Goal: Transaction & Acquisition: Subscribe to service/newsletter

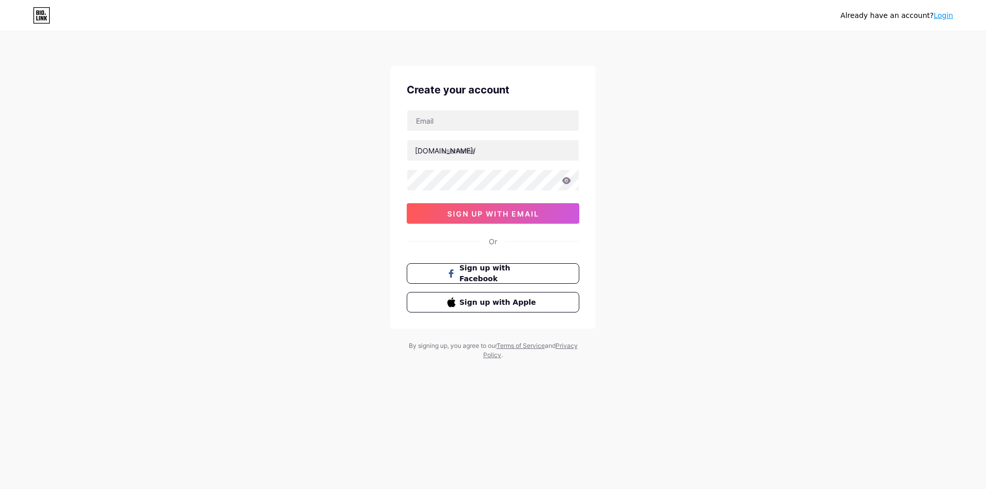
click at [129, 265] on div "Already have an account? Login Create your account [DOMAIN_NAME]/ 0cAFcWeA46ukp…" at bounding box center [493, 196] width 986 height 393
click at [447, 121] on input "text" at bounding box center [492, 120] width 171 height 21
drag, startPoint x: 73, startPoint y: 198, endPoint x: 95, endPoint y: 198, distance: 22.1
click at [73, 198] on div "Already have an account? Login Create your account [DOMAIN_NAME]/ 0cAFcWeA46ukp…" at bounding box center [493, 196] width 986 height 393
click at [495, 124] on input "text" at bounding box center [492, 120] width 171 height 21
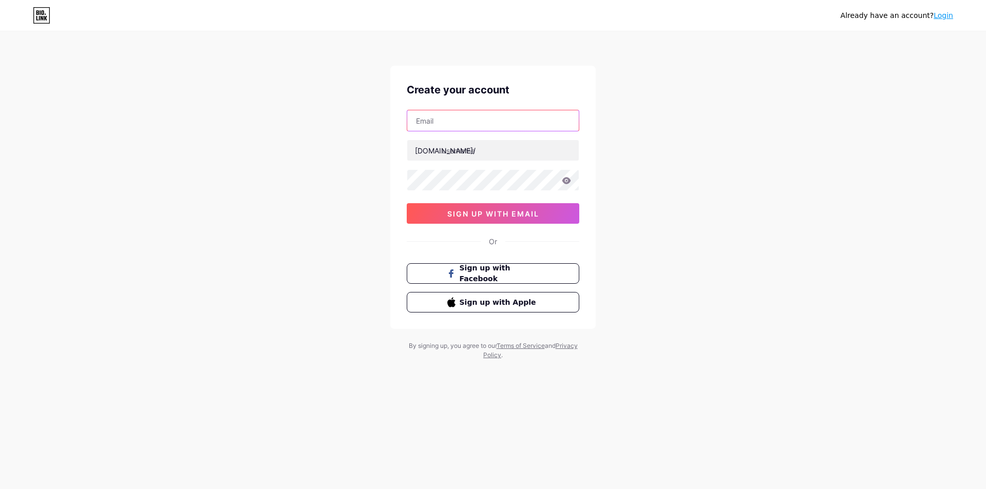
paste input "[EMAIL_ADDRESS][DOMAIN_NAME]"
type input "[EMAIL_ADDRESS][DOMAIN_NAME]"
click at [469, 149] on input "text" at bounding box center [492, 150] width 171 height 21
paste input "h03situs slot gacor"
click at [489, 152] on input "h03situs slot gacor" at bounding box center [492, 150] width 171 height 21
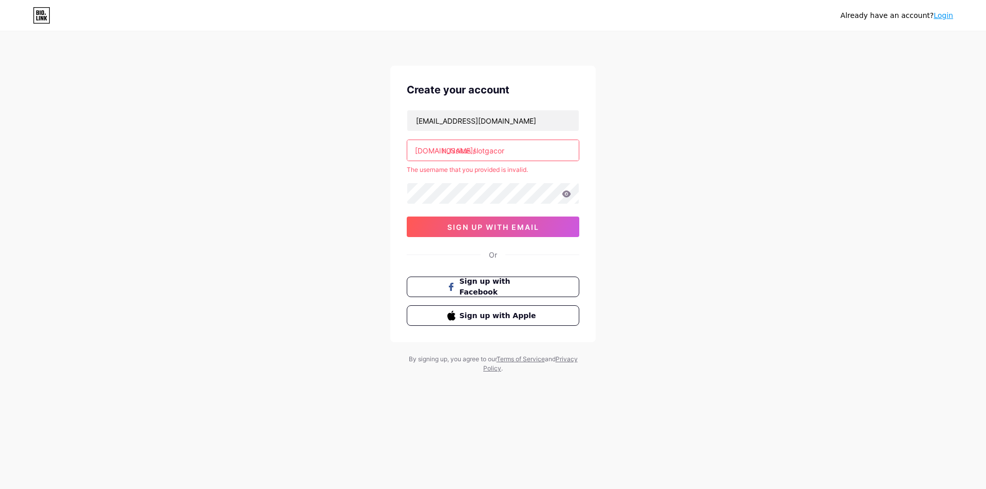
click at [611, 184] on div "Already have an account? Login Create your account [EMAIL_ADDRESS][DOMAIN_NAME]…" at bounding box center [493, 203] width 986 height 406
click at [475, 153] on input "h03situs slotgacor" at bounding box center [492, 150] width 171 height 21
drag, startPoint x: 515, startPoint y: 151, endPoint x: 419, endPoint y: 147, distance: 95.6
click at [419, 147] on div "[DOMAIN_NAME]/ h03situs lotgacor" at bounding box center [493, 151] width 172 height 22
paste input "slot"
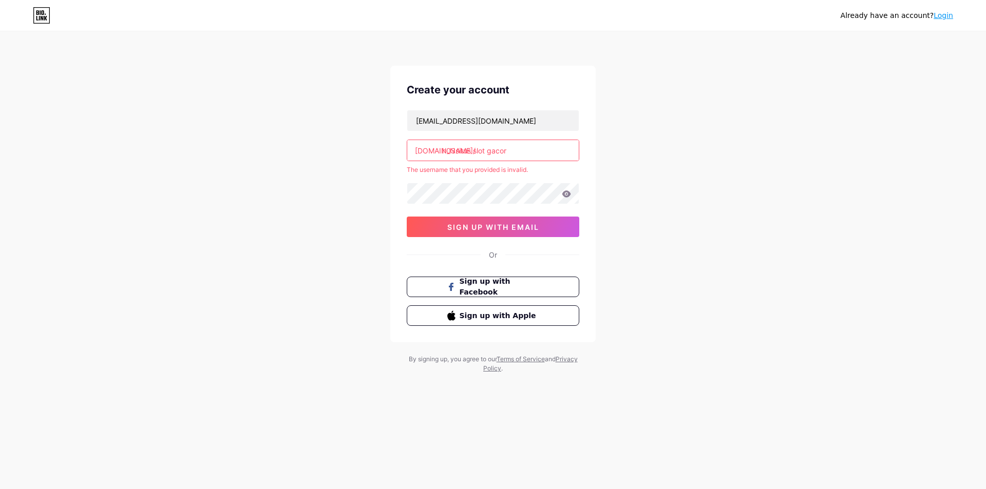
click at [648, 166] on div "Already have an account? Login Create your account [EMAIL_ADDRESS][DOMAIN_NAME]…" at bounding box center [493, 203] width 986 height 406
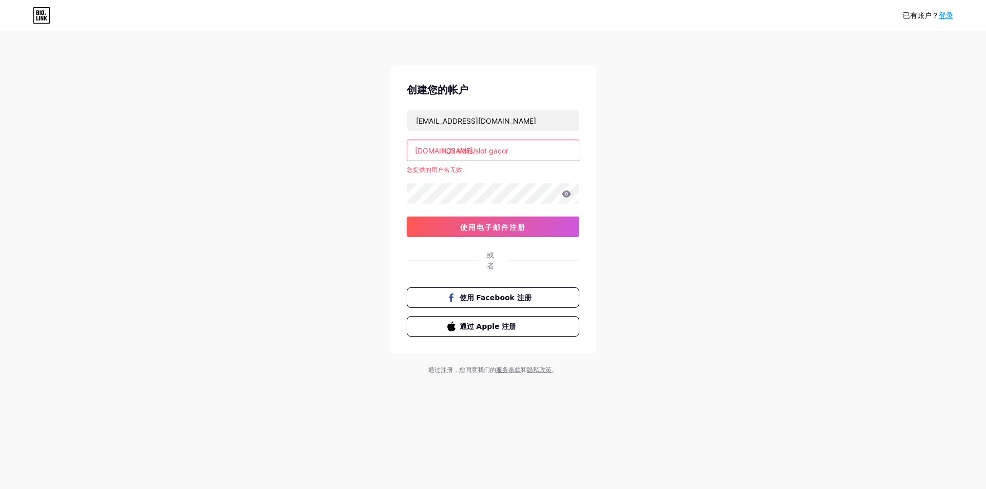
click at [491, 152] on input "h03 situs slot gacor" at bounding box center [492, 150] width 171 height 21
drag, startPoint x: 524, startPoint y: 152, endPoint x: 457, endPoint y: 152, distance: 66.7
click at [457, 152] on input "h03 situs slotgacor" at bounding box center [492, 150] width 171 height 21
type input "h"
click at [104, 212] on div "已有账户？ 登录 创建您的帐户 [EMAIL_ADDRESS][DOMAIN_NAME] [DOMAIN_NAME]/ 您提供的用户名无效。 0cAFcWeA…" at bounding box center [493, 204] width 986 height 408
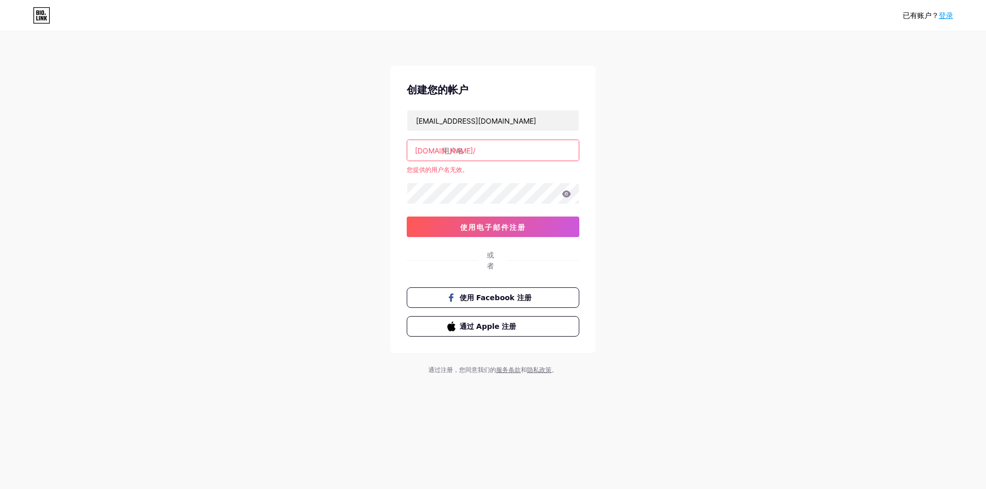
click at [483, 150] on input "text" at bounding box center [492, 150] width 171 height 21
paste input "slotgacor"
click at [655, 156] on div "已有账户？ 登录 创建您的帐户 [EMAIL_ADDRESS][DOMAIN_NAME] [DOMAIN_NAME]/ slotgacor 您提供的用户名无效…" at bounding box center [493, 204] width 986 height 408
click at [474, 154] on input "slotgacor" at bounding box center [492, 150] width 171 height 21
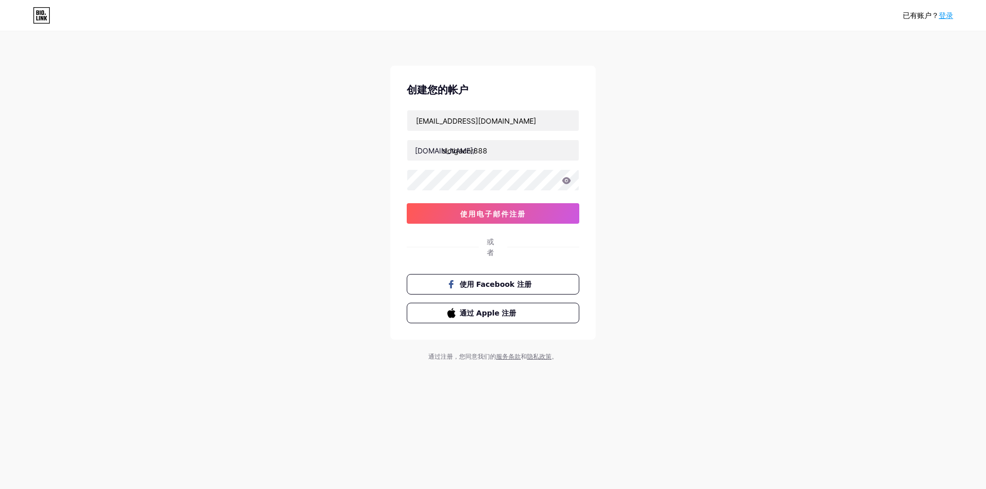
click at [666, 157] on div "已有账户？ 登录 创建您的帐户 [EMAIL_ADDRESS][DOMAIN_NAME] [DOMAIN_NAME]/ slotgacor888 0cAFcW…" at bounding box center [493, 197] width 986 height 394
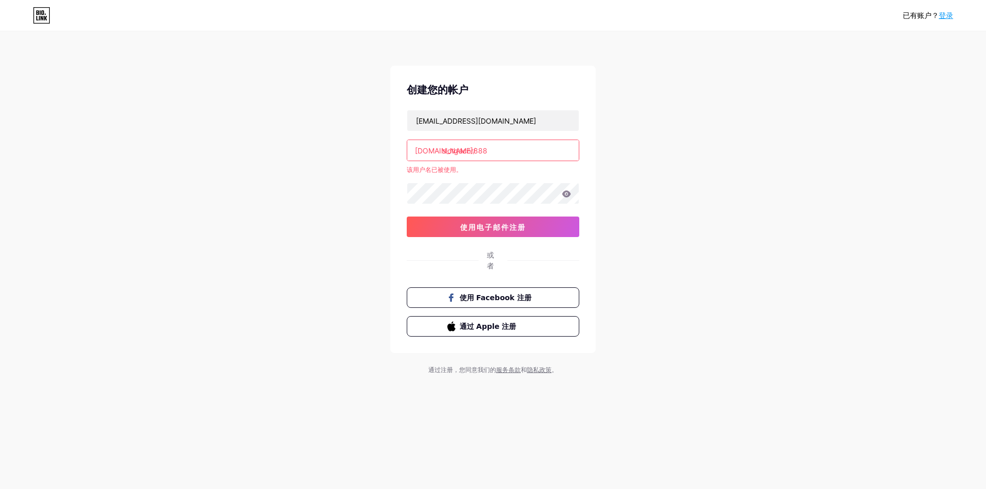
click at [506, 154] on input "slotgacor888" at bounding box center [492, 150] width 171 height 21
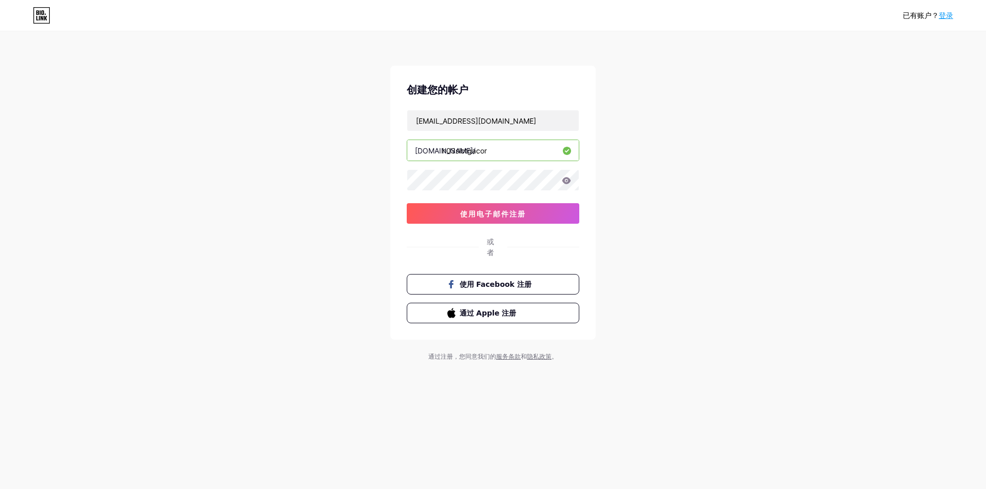
click at [693, 143] on div "已有账户？ 登录 创建您的帐户 [EMAIL_ADDRESS][DOMAIN_NAME] [DOMAIN_NAME]/ h03slotgacor 0cAFcW…" at bounding box center [493, 197] width 986 height 394
drag, startPoint x: 97, startPoint y: 168, endPoint x: 140, endPoint y: 167, distance: 42.6
click at [97, 168] on div "已有账户？ 登录 创建您的帐户 [EMAIL_ADDRESS][DOMAIN_NAME] [DOMAIN_NAME]/ h03slotgacor 0cAFcW…" at bounding box center [493, 197] width 986 height 394
drag, startPoint x: 513, startPoint y: 151, endPoint x: 406, endPoint y: 151, distance: 106.8
click at [406, 151] on div "创建您的帐户 [EMAIL_ADDRESS][DOMAIN_NAME] [DOMAIN_NAME]/ h03slotgacor 0cAFcWeA46ukp0r…" at bounding box center [492, 203] width 205 height 274
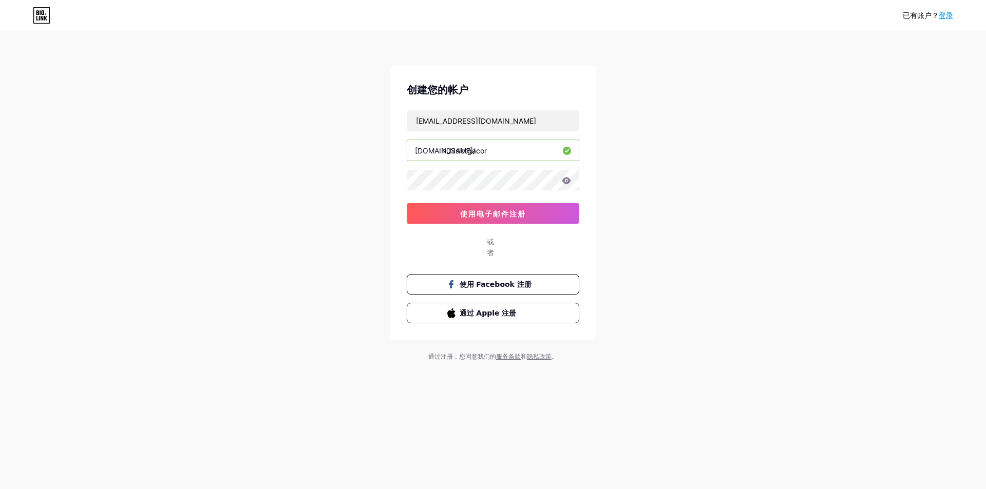
paste input "judislotapk"
click at [694, 165] on div "已有账户？ 登录 创建您的帐户 [EMAIL_ADDRESS][DOMAIN_NAME] [DOMAIN_NAME]/ judislotapk 0cAFcWe…" at bounding box center [493, 197] width 986 height 394
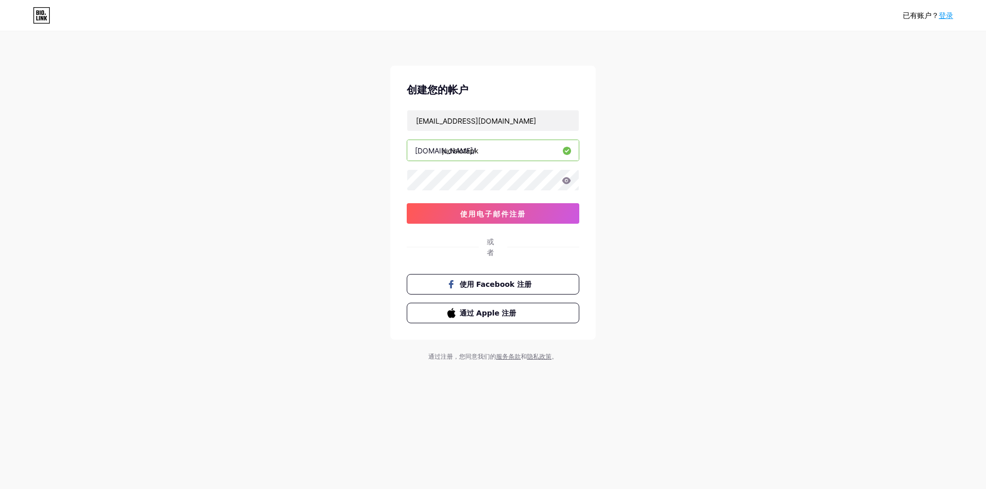
click at [688, 168] on div "已有账户？ 登录 创建您的帐户 [EMAIL_ADDRESS][DOMAIN_NAME] [DOMAIN_NAME]/ judislotapk 0cAFcWe…" at bounding box center [493, 197] width 986 height 394
drag, startPoint x: 479, startPoint y: 148, endPoint x: 406, endPoint y: 148, distance: 73.4
click at [403, 147] on div "创建您的帐户 [EMAIL_ADDRESS][DOMAIN_NAME] [DOMAIN_NAME]/ judislotapk 0cAFcWeA46ukp0rX…" at bounding box center [492, 203] width 205 height 274
paste input "slotgacor"
click at [443, 152] on input "slotgacor" at bounding box center [492, 150] width 171 height 21
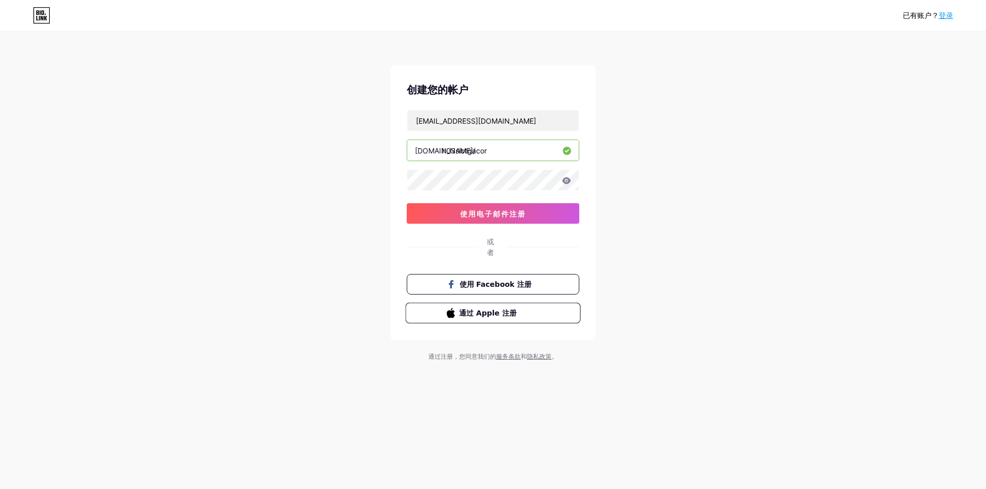
type input "h03slotgacor"
drag, startPoint x: 73, startPoint y: 220, endPoint x: 196, endPoint y: 217, distance: 122.7
click at [72, 220] on div "已有账户？ 登录 创建您的帐户 [EMAIL_ADDRESS][DOMAIN_NAME] [DOMAIN_NAME]/ h03slotgacor 0cAFcW…" at bounding box center [493, 197] width 986 height 394
click at [490, 211] on font "使用电子邮件注册" at bounding box center [493, 213] width 66 height 9
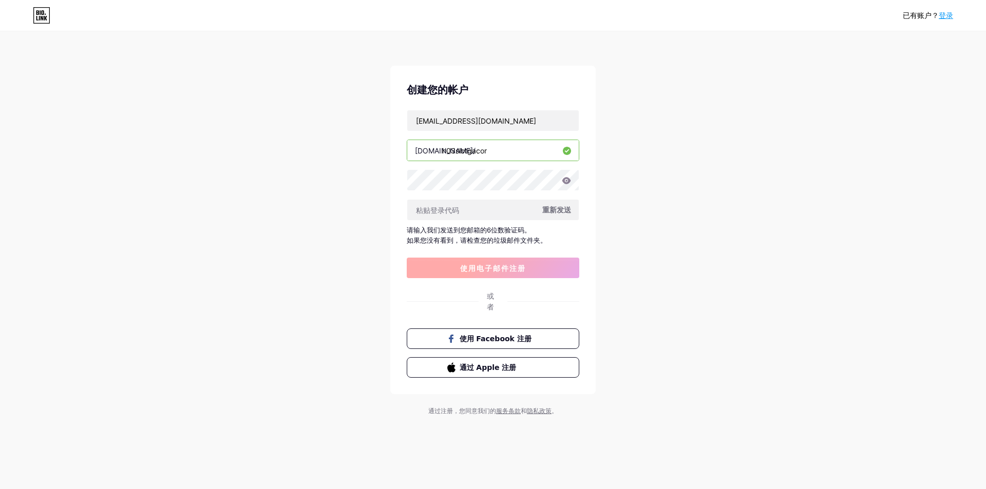
click at [491, 211] on input "text" at bounding box center [492, 210] width 171 height 21
click at [444, 214] on input "text" at bounding box center [492, 210] width 171 height 21
paste input "808097"
type input "808097"
click at [519, 266] on font "使用电子邮件注册" at bounding box center [493, 268] width 66 height 9
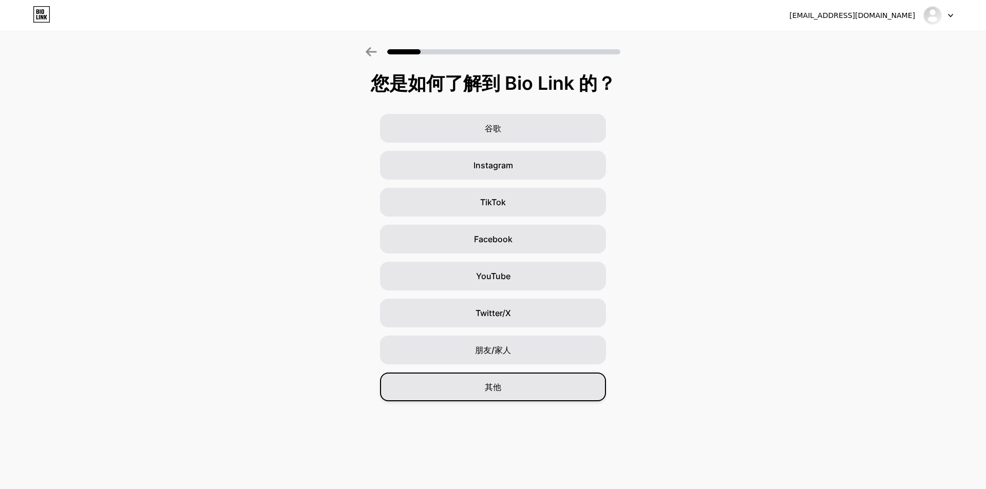
click at [501, 389] on div "其他" at bounding box center [493, 387] width 226 height 29
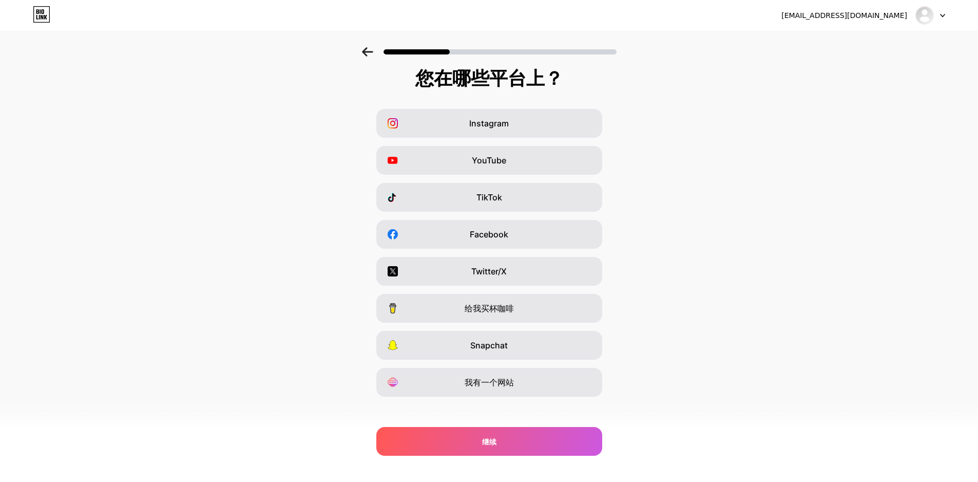
scroll to position [12, 0]
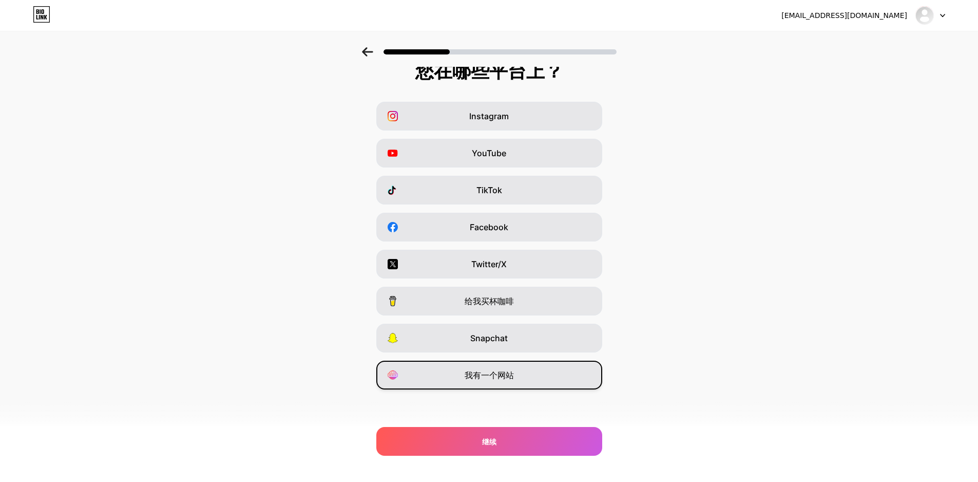
click at [537, 381] on div "我有一个网站" at bounding box center [489, 374] width 226 height 29
click at [819, 213] on div "Instagram YouTube TikTok Facebook Twitter/X Buy Me a Coffee Snapchat I have a w…" at bounding box center [489, 245] width 968 height 287
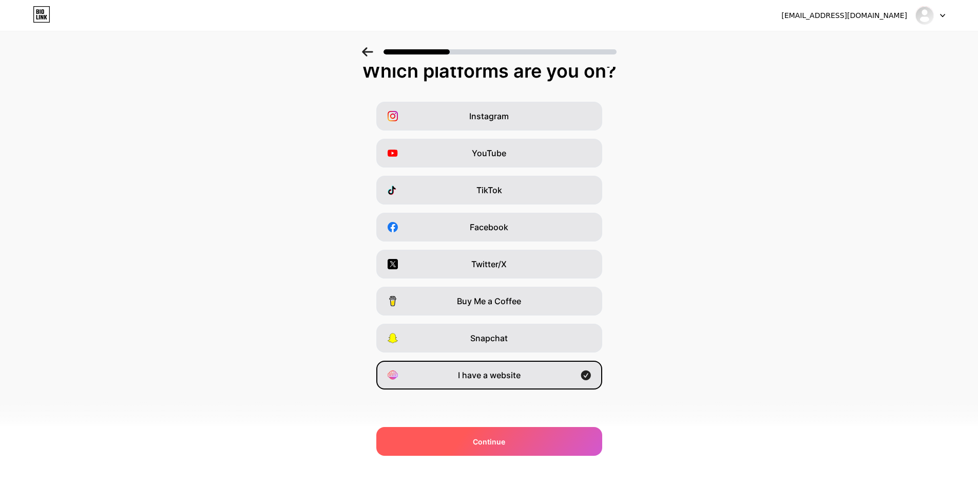
click at [534, 447] on div "Continue" at bounding box center [489, 441] width 226 height 29
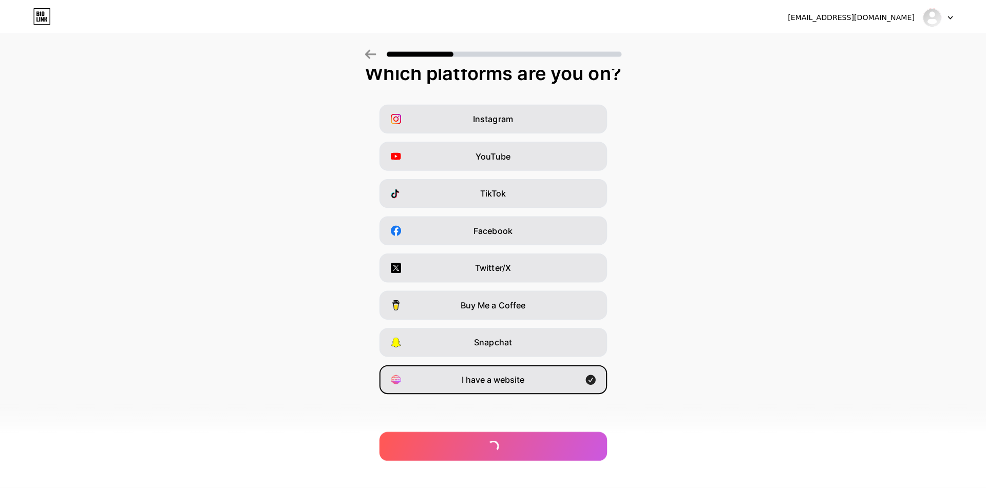
scroll to position [0, 0]
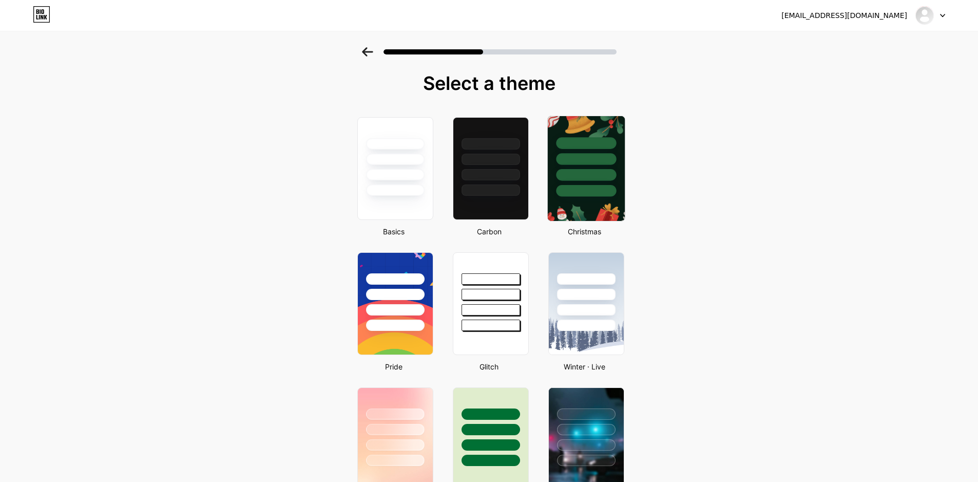
click at [578, 170] on div at bounding box center [586, 175] width 60 height 12
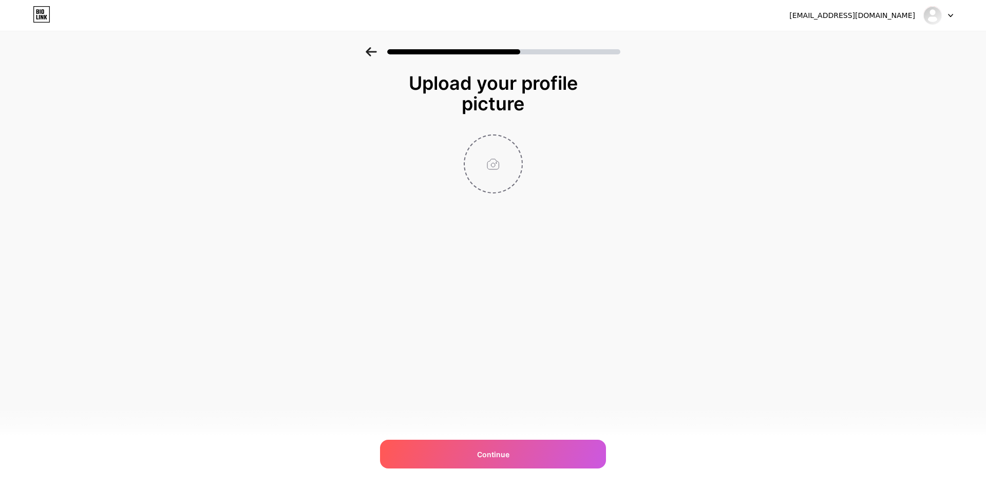
click at [510, 164] on input "file" at bounding box center [493, 164] width 57 height 57
type input "C:\fakepath\logo.jpg"
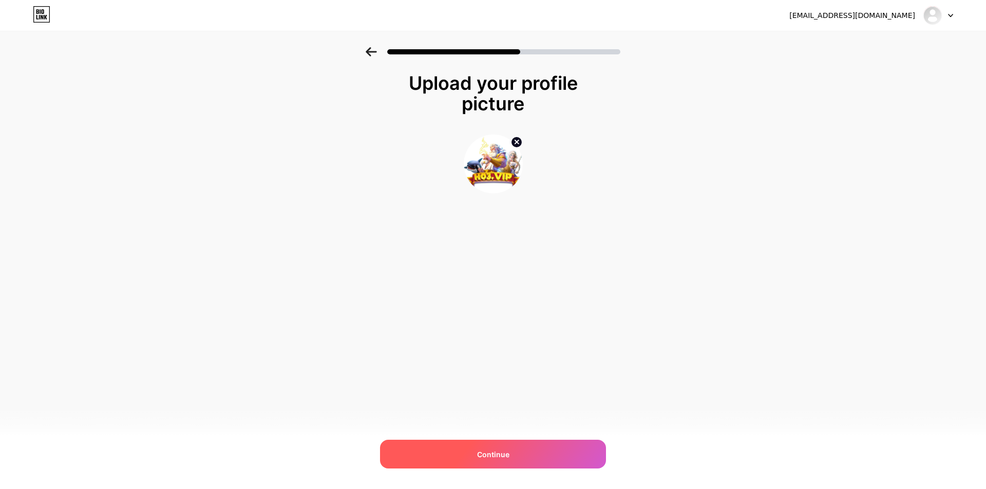
click at [492, 453] on span "Continue" at bounding box center [493, 454] width 32 height 11
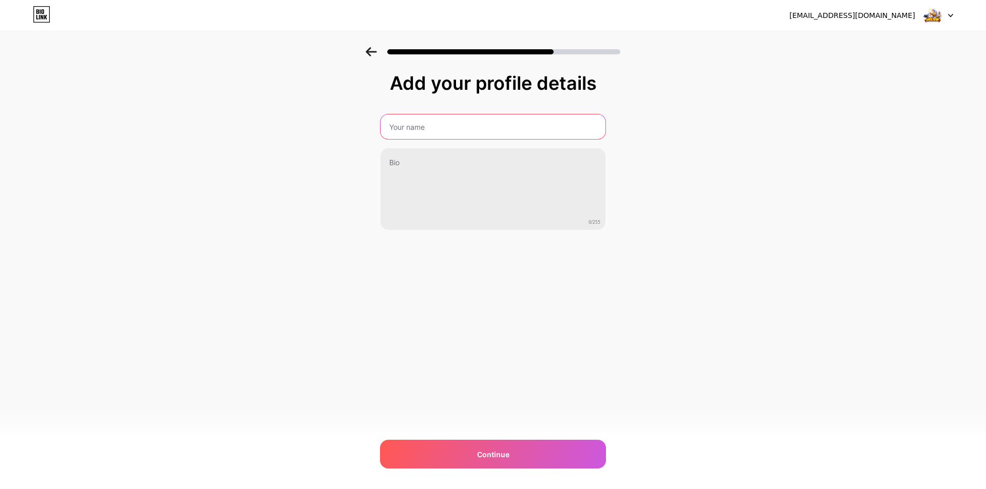
click at [471, 132] on input "text" at bounding box center [492, 126] width 225 height 25
paste input "H03 Situs Slot Gacor"
type input "H03 Situs Slot Gacor"
click at [97, 254] on div "Add your profile details H03 Situs Slot Gacor 0/255 Continue Error" at bounding box center [493, 164] width 986 height 235
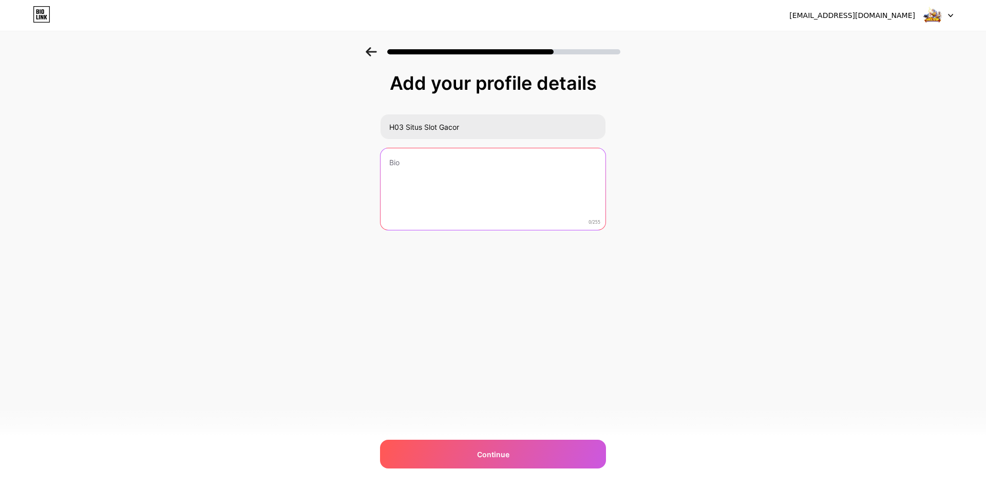
click at [459, 187] on textarea at bounding box center [492, 189] width 225 height 83
paste textarea "H03 Situs Slot Gacor, Togel Online [PERSON_NAME] LIVE Kasino Terpercaya di [GEO…"
type textarea "H03 Situs Slot Gacor, Togel Online [PERSON_NAME] LIVE Kasino Terpercaya di [GEO…"
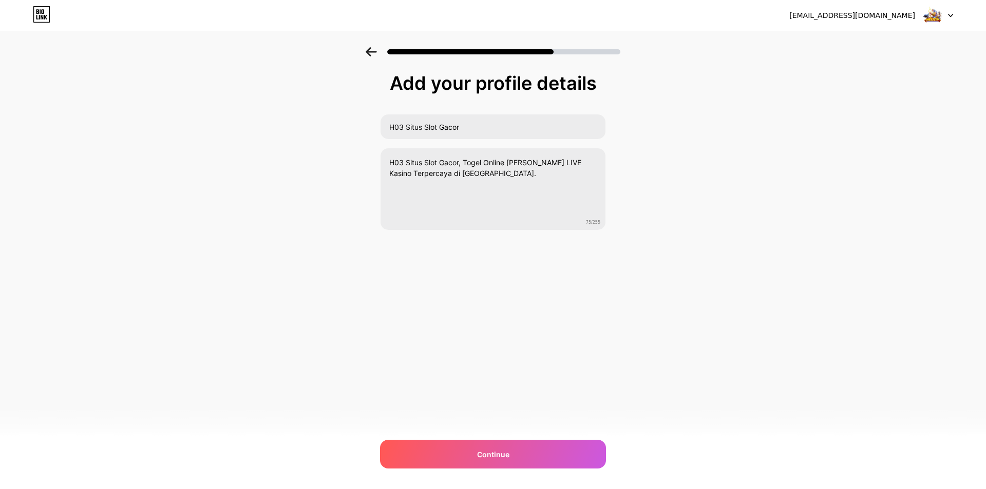
click at [717, 213] on div "Add your profile details H03 Situs Slot Gacor H03 Situs Slot Gacor, Togel Onlin…" at bounding box center [493, 164] width 986 height 235
click at [505, 456] on span "Continue" at bounding box center [493, 454] width 32 height 11
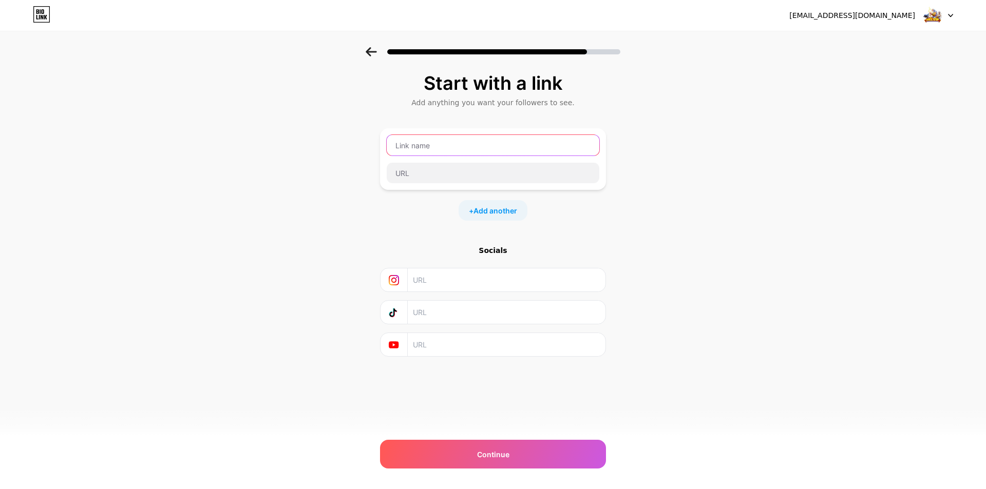
click at [469, 144] on input "text" at bounding box center [493, 145] width 213 height 21
click at [652, 133] on div "Start with a link Add anything you want your followers to see. + Add another So…" at bounding box center [493, 227] width 986 height 361
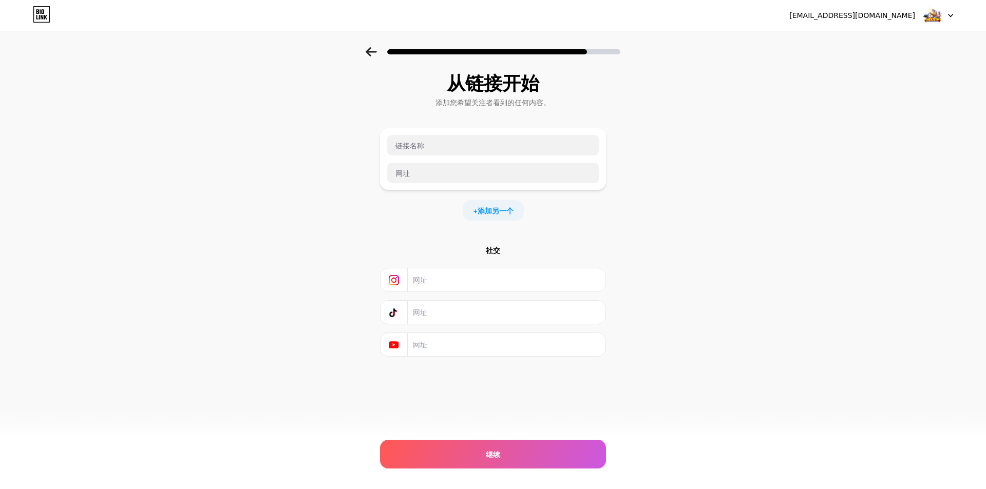
click at [700, 244] on div "从链接开始 添加您希望关注者看到的任何内容。 + 添加另一个 社交 继续 错误" at bounding box center [493, 227] width 986 height 361
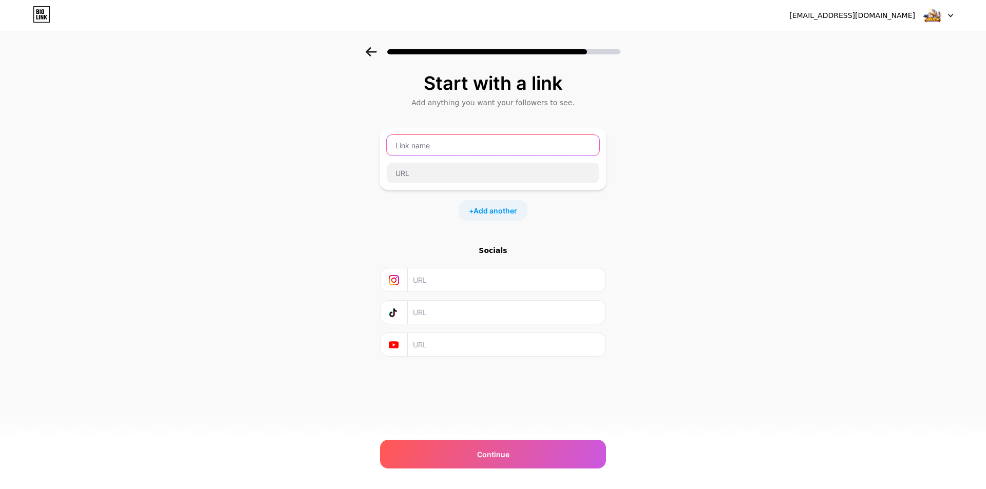
click at [432, 148] on input "text" at bounding box center [493, 145] width 213 height 21
paste input "H03 Situs Slot Gacor"
type input "H03 Situs Slot Gacor"
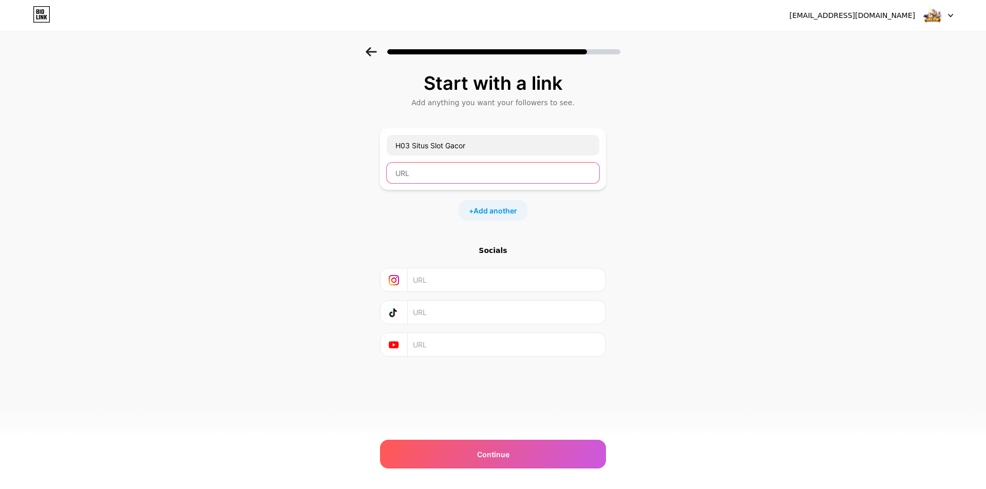
click at [460, 174] on input "text" at bounding box center [493, 173] width 213 height 21
paste input "[URL][DOMAIN_NAME]"
type input "[URL][DOMAIN_NAME]"
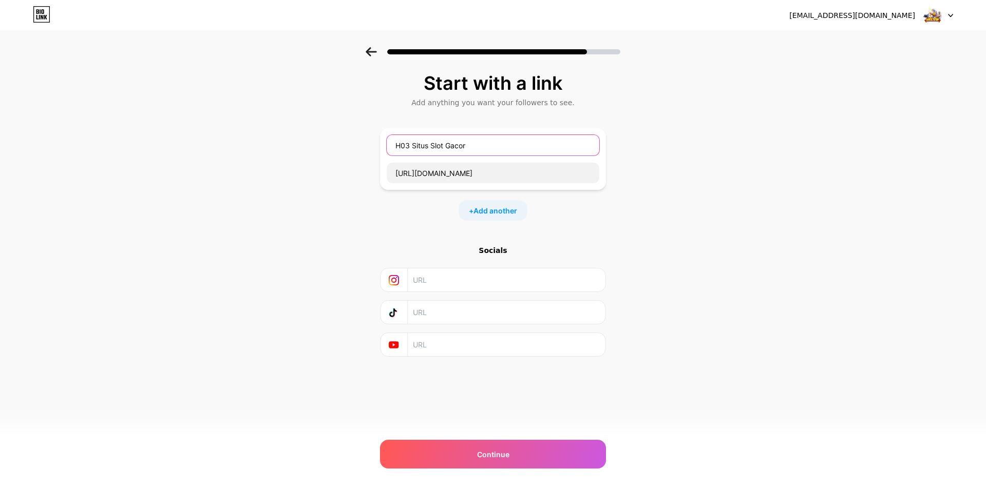
drag, startPoint x: 415, startPoint y: 146, endPoint x: 440, endPoint y: 152, distance: 26.0
click at [298, 146] on div "Start with a link Add anything you want your followers to see. H03 Situs Slot G…" at bounding box center [493, 227] width 986 height 361
paste input "Login LOTRE ONLINE"
type input "Login LOTRE ONLINE"
click at [724, 203] on div "Start with a link Add anything you want your followers to see. Login LOTRE ONLI…" at bounding box center [493, 227] width 986 height 361
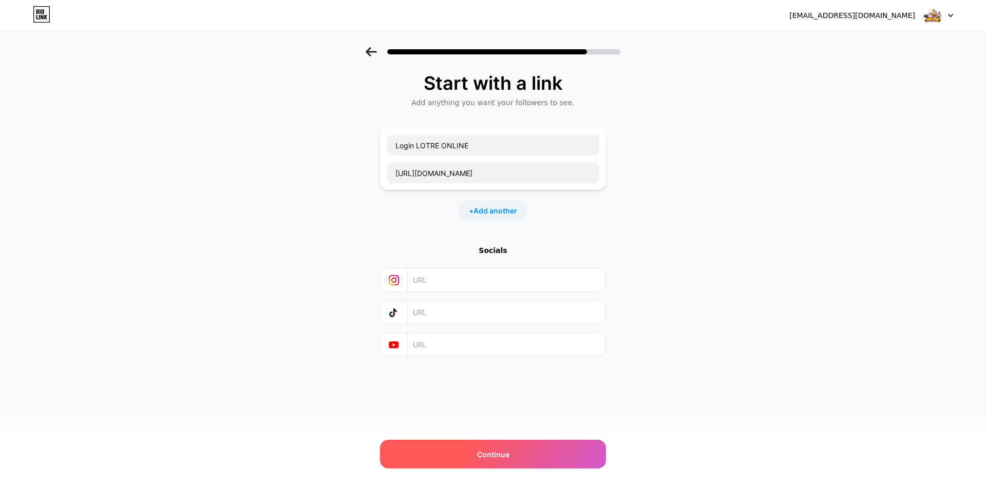
click at [489, 460] on div "Continue" at bounding box center [493, 454] width 226 height 29
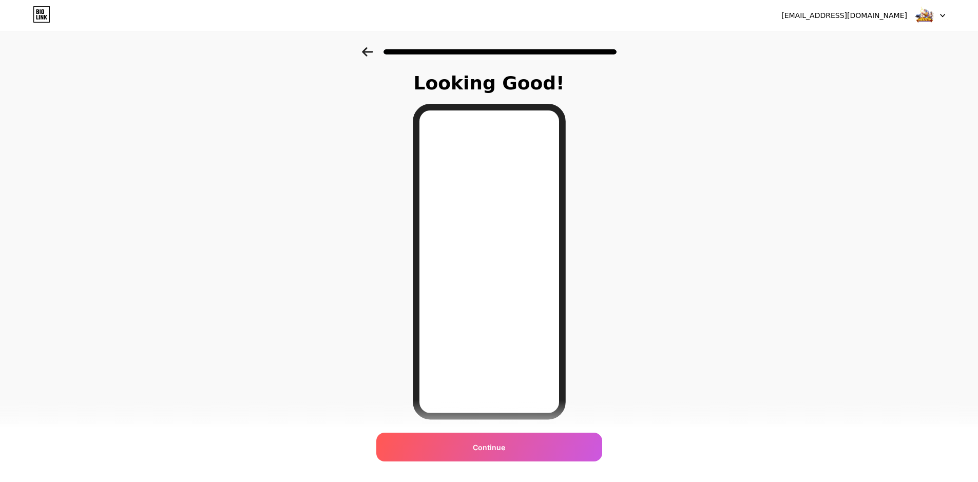
click at [369, 49] on icon at bounding box center [367, 51] width 11 height 9
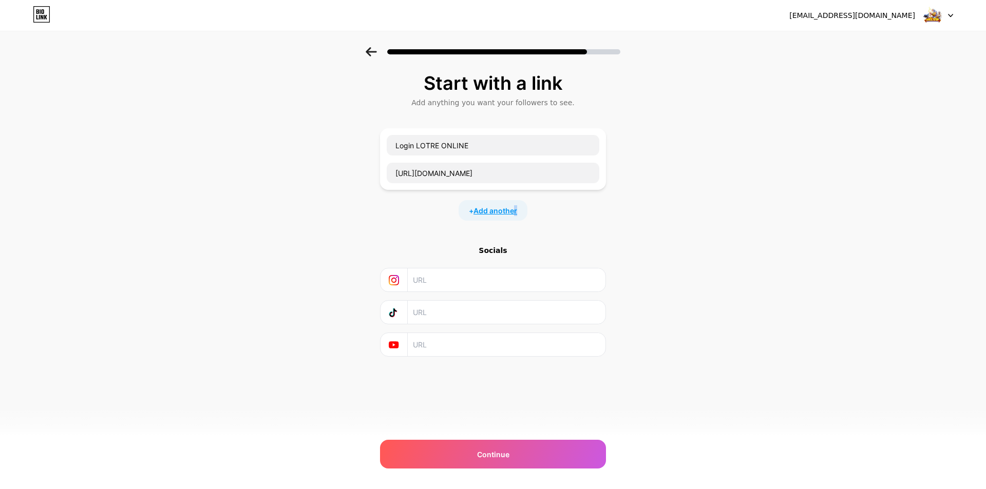
click at [515, 206] on span "Add another" at bounding box center [495, 210] width 44 height 11
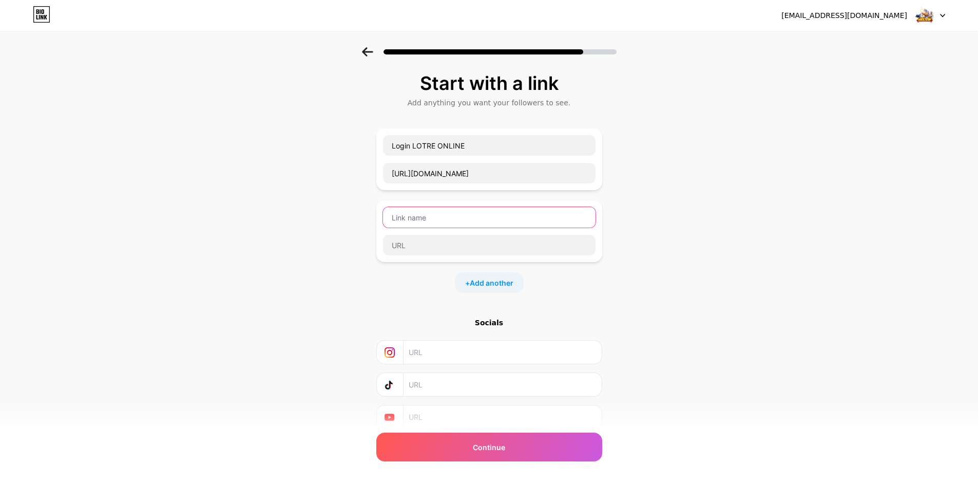
click at [463, 219] on input "text" at bounding box center [489, 217] width 213 height 21
paste input "Link Alternatif 1"
type input "Link Alternatif 1"
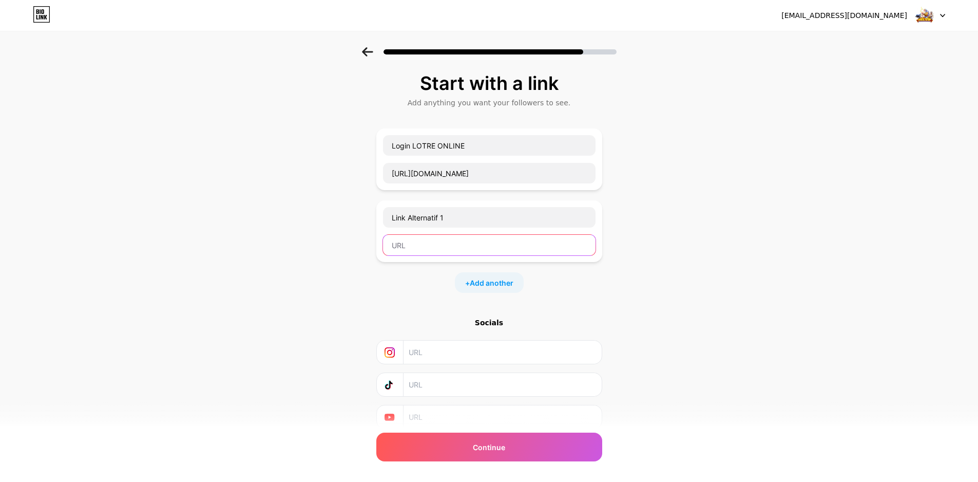
click at [461, 250] on input "text" at bounding box center [489, 245] width 213 height 21
paste input "[URL][DOMAIN_NAME]"
type input "[URL][DOMAIN_NAME]"
click at [488, 280] on span "Add another" at bounding box center [492, 282] width 44 height 11
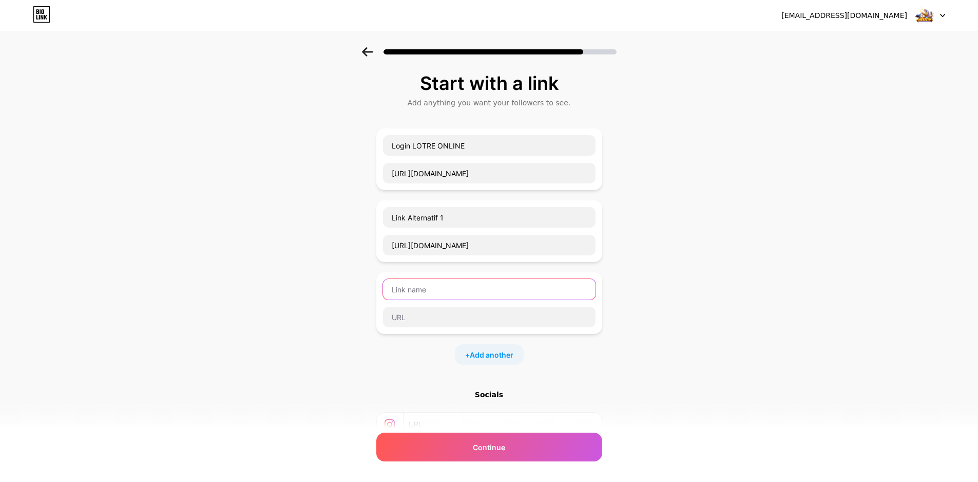
click at [462, 286] on input "text" at bounding box center [489, 289] width 213 height 21
paste input "Link Alternatif 2"
type input "Link Alternatif 2"
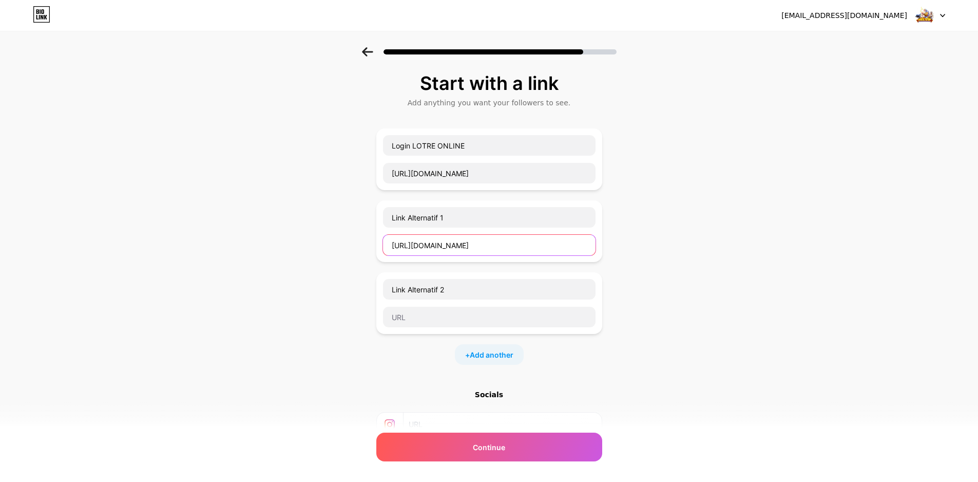
drag, startPoint x: 478, startPoint y: 244, endPoint x: 353, endPoint y: 245, distance: 125.3
click at [353, 245] on div "Start with a link Add anything you want your followers to see. Login LOTRE ONLI…" at bounding box center [489, 299] width 978 height 505
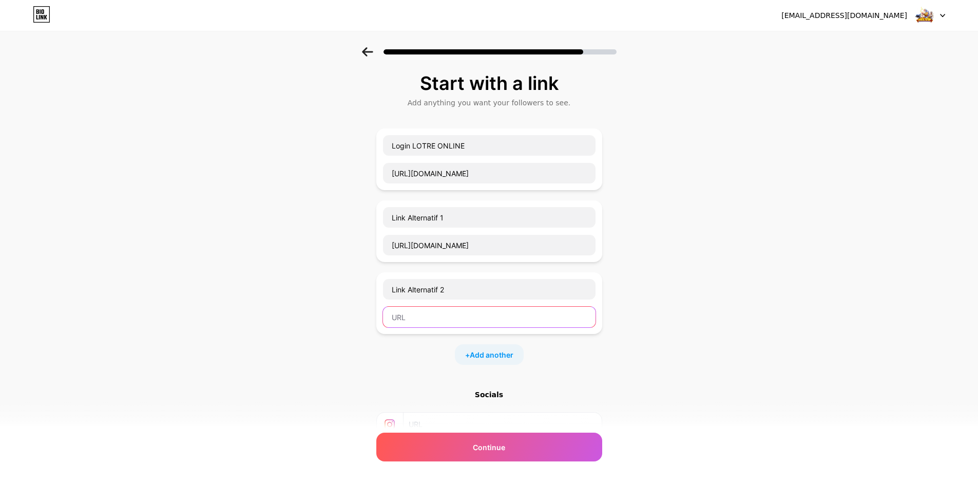
click at [430, 317] on input "text" at bounding box center [489, 316] width 213 height 21
paste input "[URL][DOMAIN_NAME]"
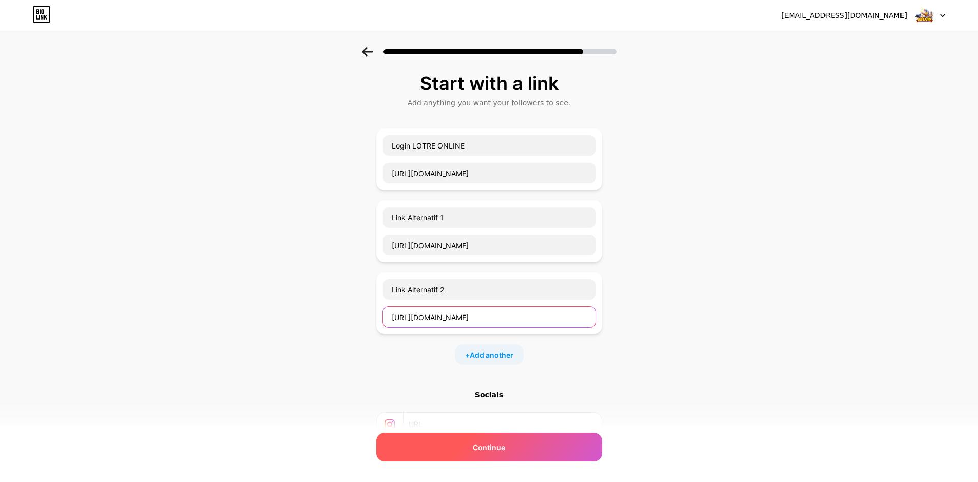
type input "[URL][DOMAIN_NAME]"
click at [560, 449] on div "Continue" at bounding box center [489, 446] width 226 height 29
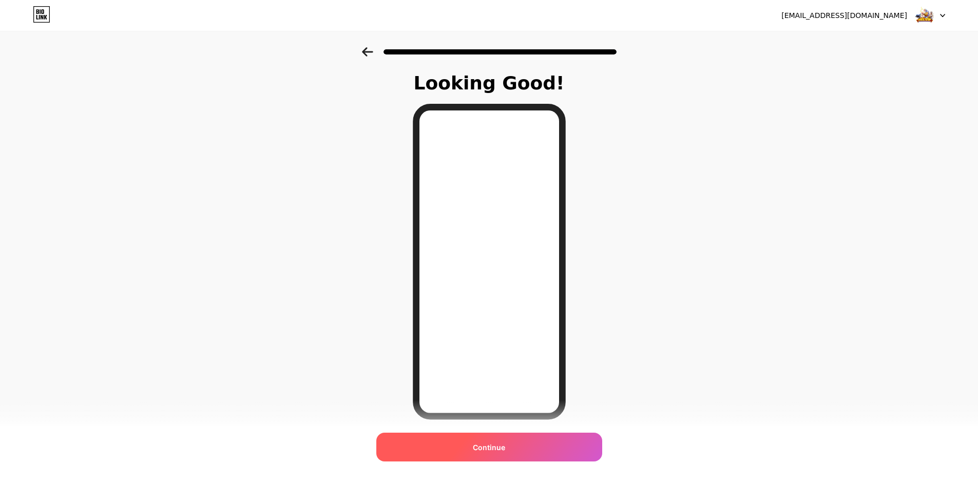
click at [512, 450] on div "Continue" at bounding box center [489, 446] width 226 height 29
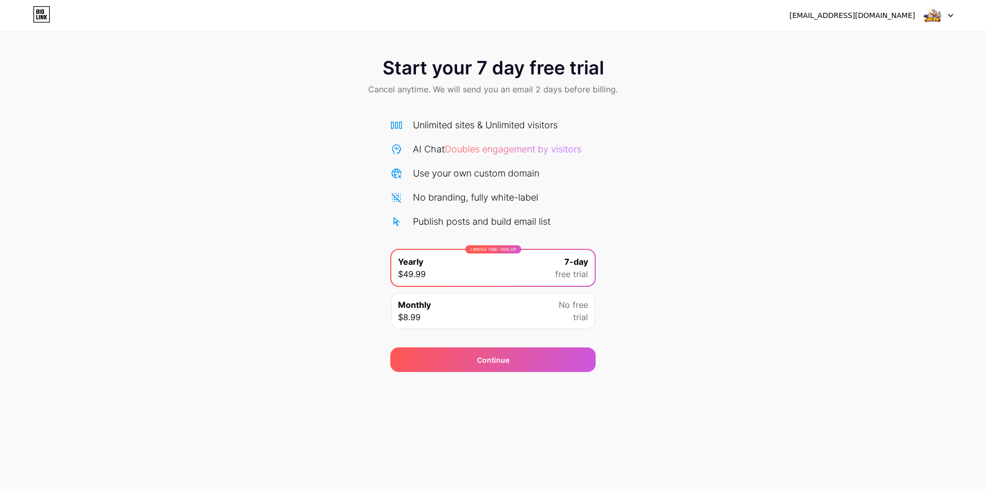
click at [551, 319] on div "Monthly $8.99 No free trial" at bounding box center [492, 311] width 203 height 36
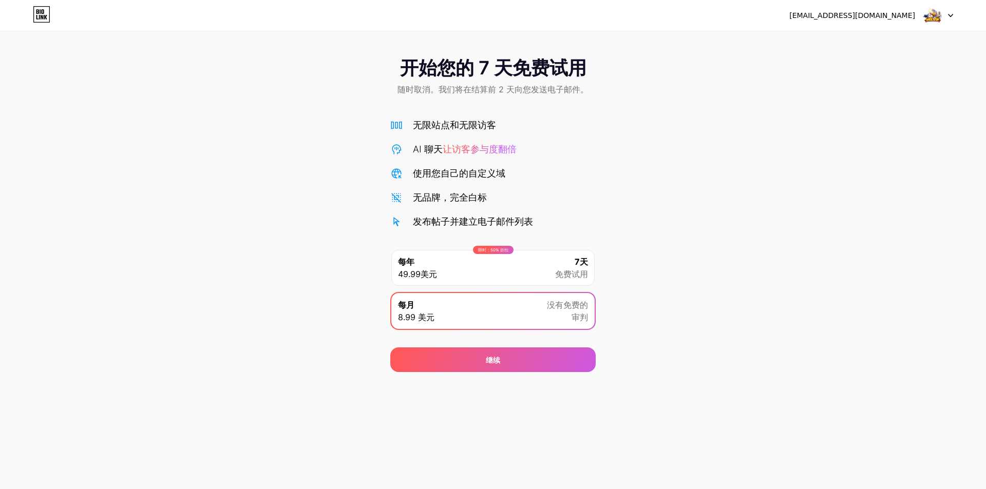
click at [754, 317] on div "开始您的 7 天免费试用 随时取消。我们将在结算前 2 天向您发送电子邮件。 无限站点和无限访客 AI 聊天 让访客参与度翻倍 使用您自己的自定义域 无品牌，…" at bounding box center [493, 209] width 986 height 325
drag, startPoint x: 446, startPoint y: 93, endPoint x: 591, endPoint y: 93, distance: 145.8
click at [591, 93] on div "开始您的 7 天免费试用 随时取消。我们将在结算前 2 天向您发送电子邮件。" at bounding box center [493, 77] width 986 height 61
click at [660, 107] on div "开始您的 7 天免费试用 随时取消。我们将在结算前 2 天向您发送电子邮件。" at bounding box center [493, 77] width 986 height 61
click at [705, 261] on div "开始您的 7 天免费试用 随时取消。我们将在结算前 2 天向您发送电子邮件。 无限站点和无限访客 AI 聊天 让访客参与度翻倍 使用您自己的自定义域 无品牌，…" at bounding box center [493, 209] width 986 height 325
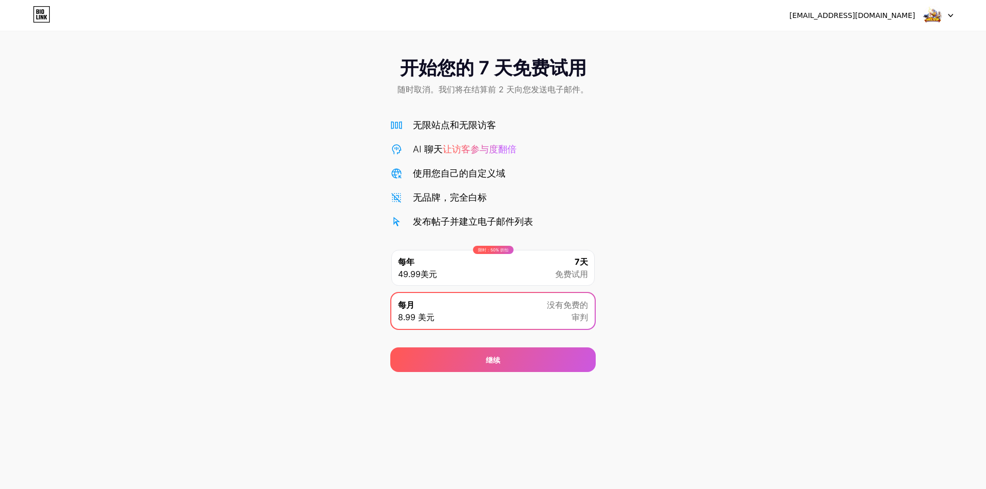
click at [76, 201] on div "开始您的 7 天免费试用 随时取消。我们将在结算前 2 天向您发送电子邮件。 无限站点和无限访客 AI 聊天 让访客参与度翻倍 使用您自己的自定义域 无品牌，…" at bounding box center [493, 209] width 986 height 325
